Goal: Task Accomplishment & Management: Use online tool/utility

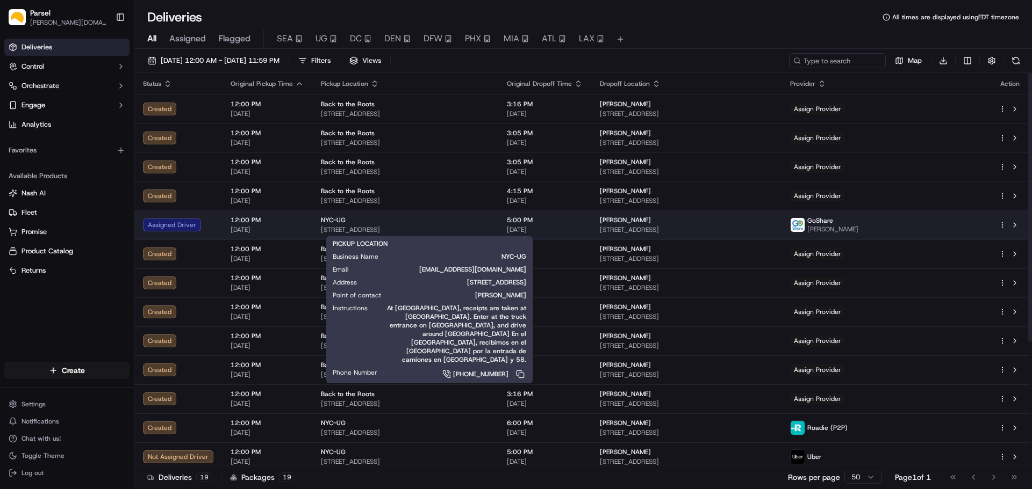
click at [429, 225] on div "NYC-UG 140 58th St #5B, Brooklyn, NY 11220, US" at bounding box center [405, 225] width 169 height 18
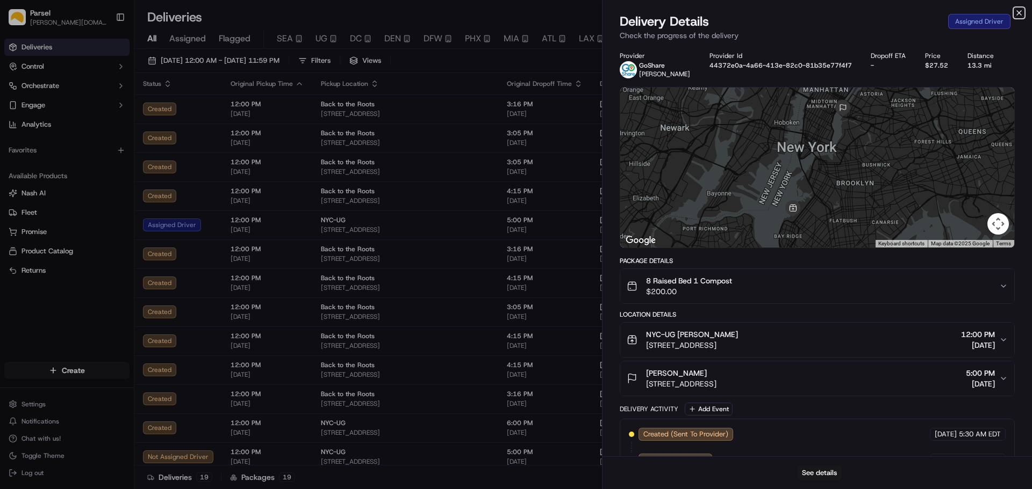
click at [1018, 11] on icon "button" at bounding box center [1018, 13] width 9 height 9
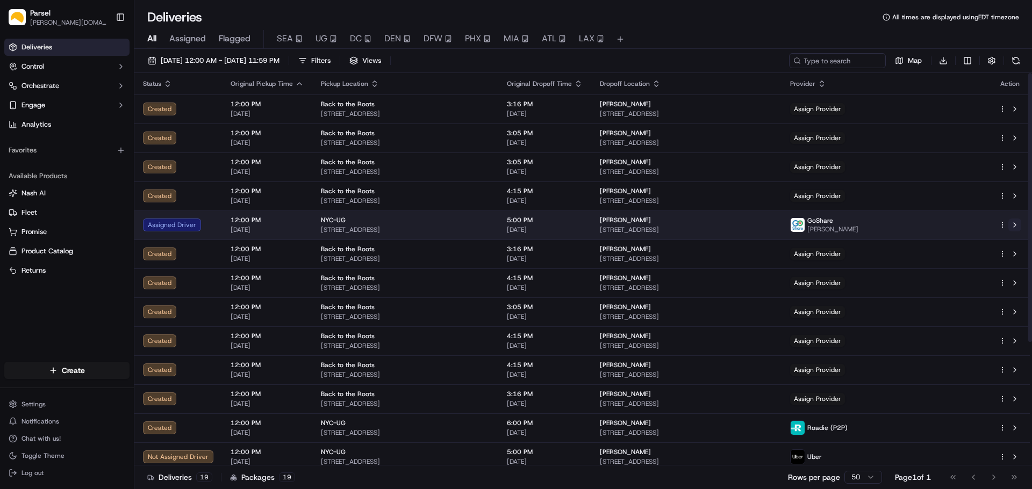
click at [1015, 224] on button at bounding box center [1014, 225] width 13 height 13
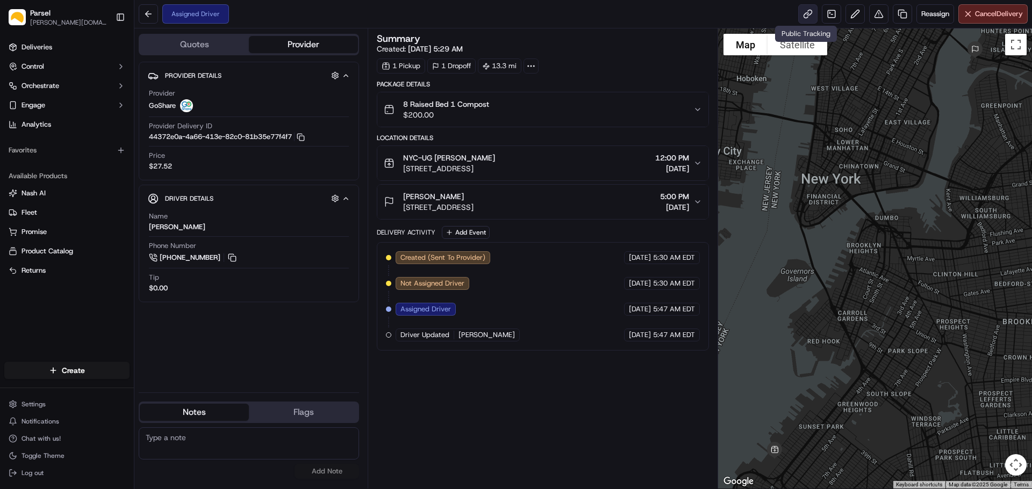
click at [804, 12] on link at bounding box center [807, 13] width 19 height 19
